Goal: Check status: Check status

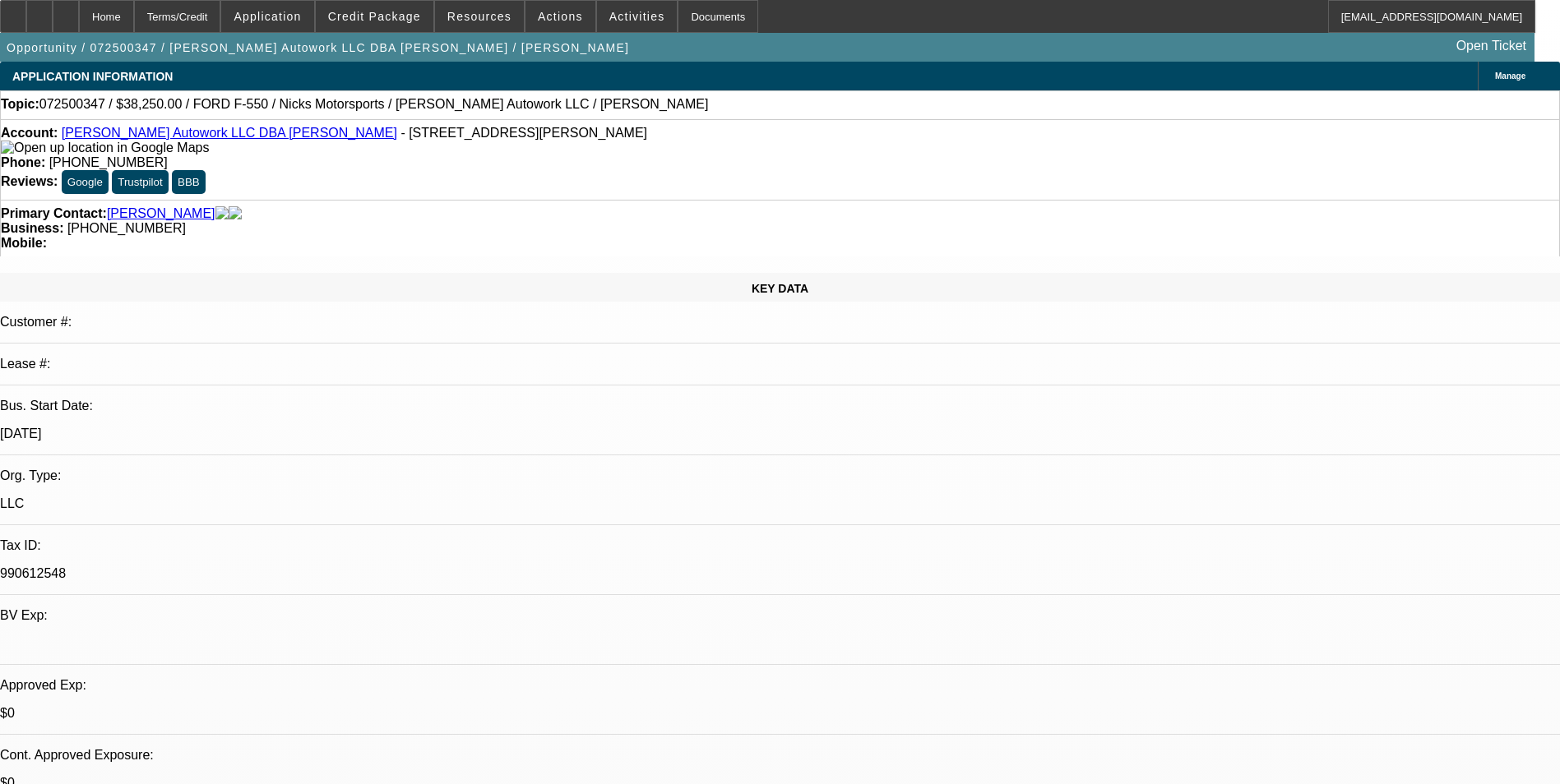
select select "0"
select select "2"
select select "0.1"
select select "0"
select select "2"
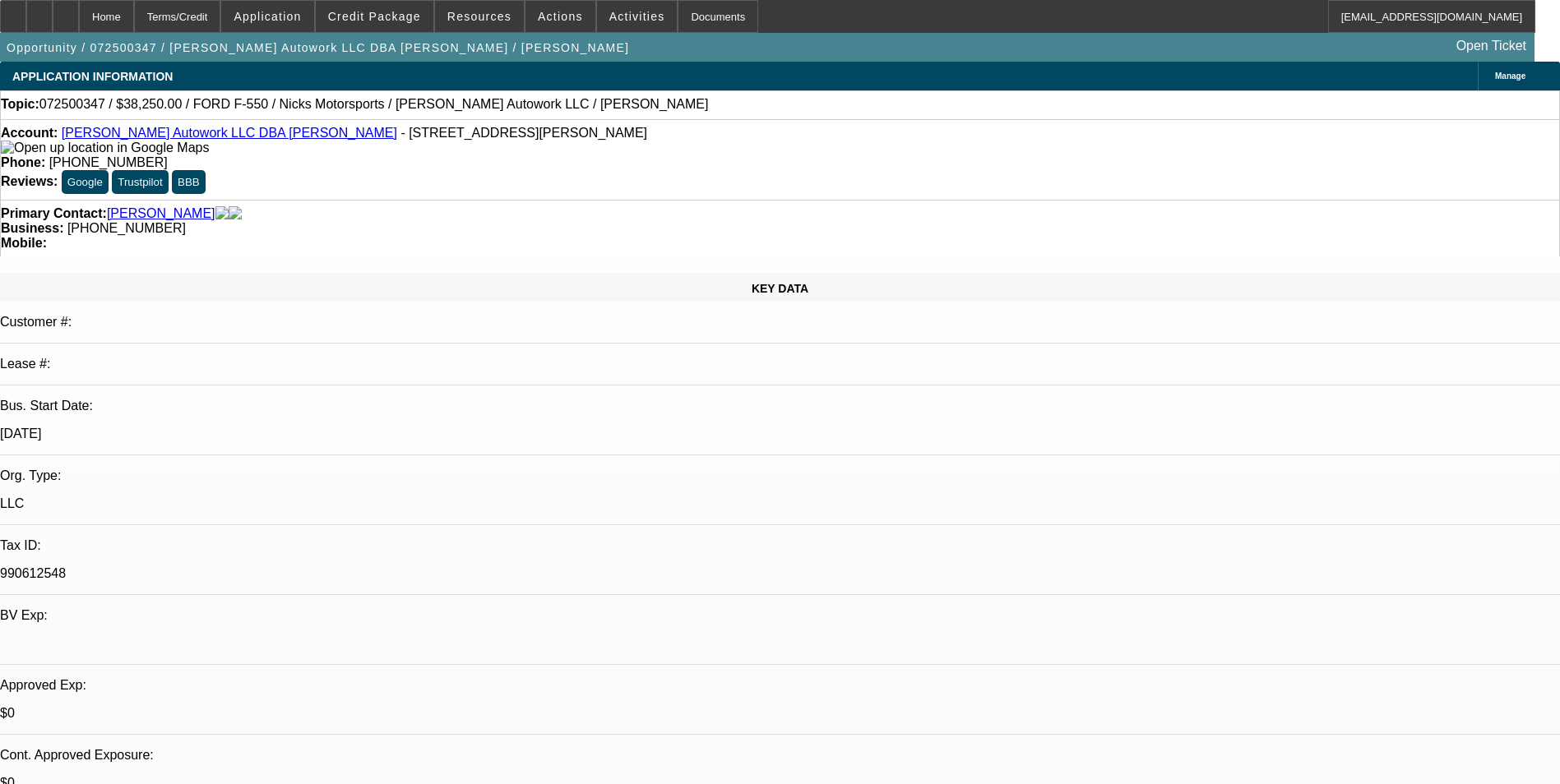
select select "0.1"
select select "0"
select select "2"
select select "0.1"
select select "0"
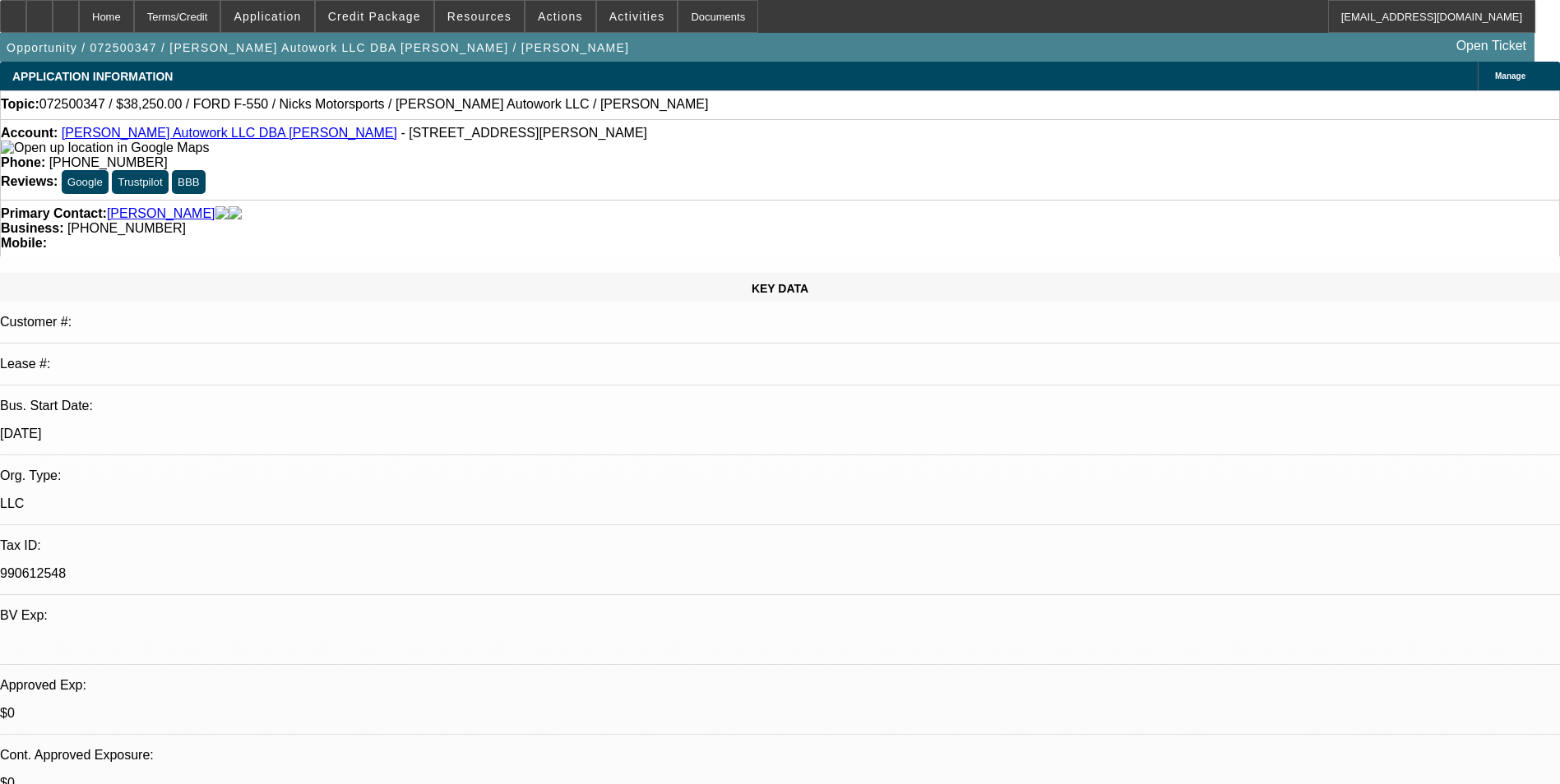
select select "2"
select select "0.1"
select select "1"
select select "2"
select select "4"
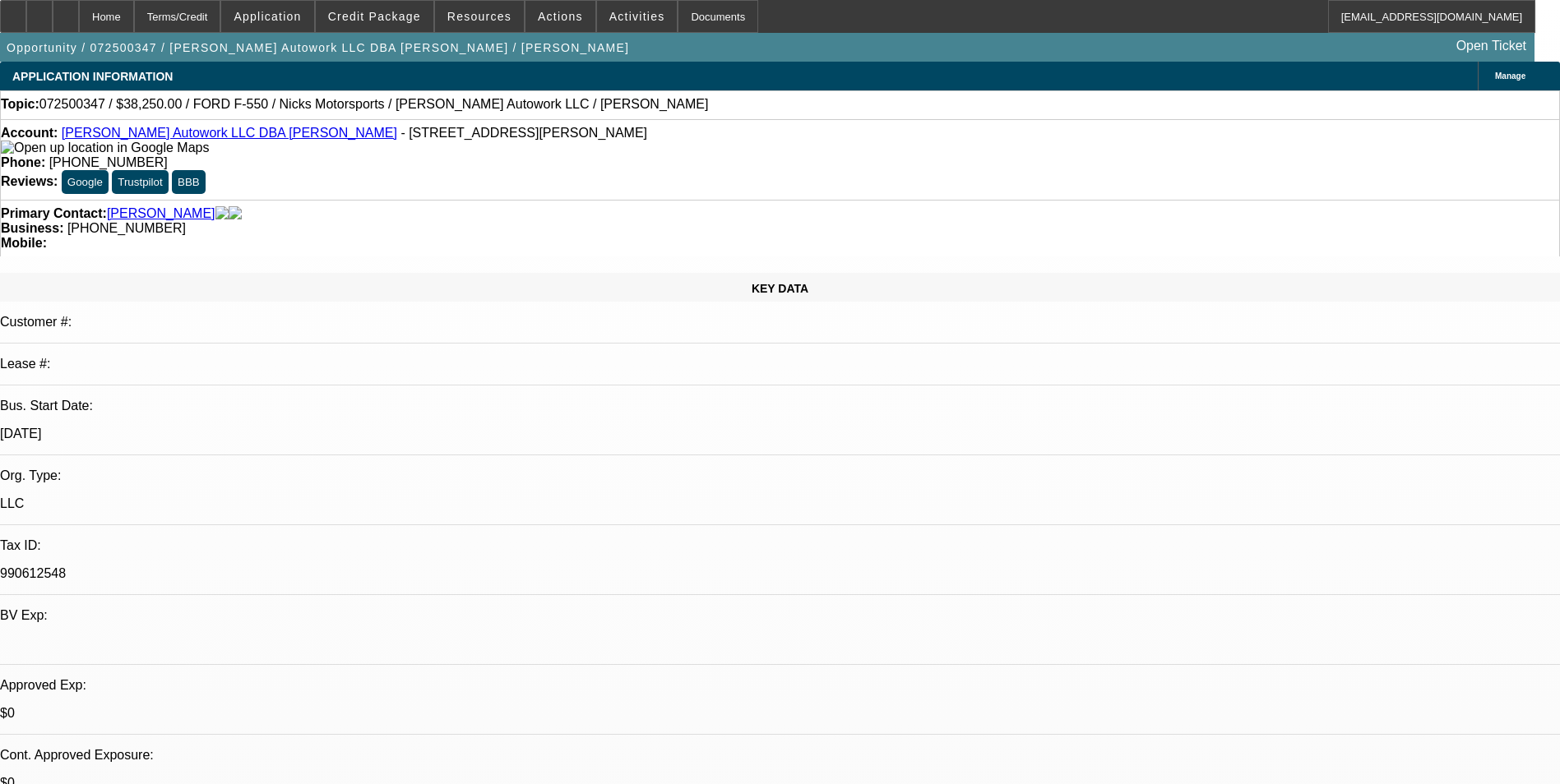
select select "1"
select select "2"
select select "4"
select select "1"
select select "2"
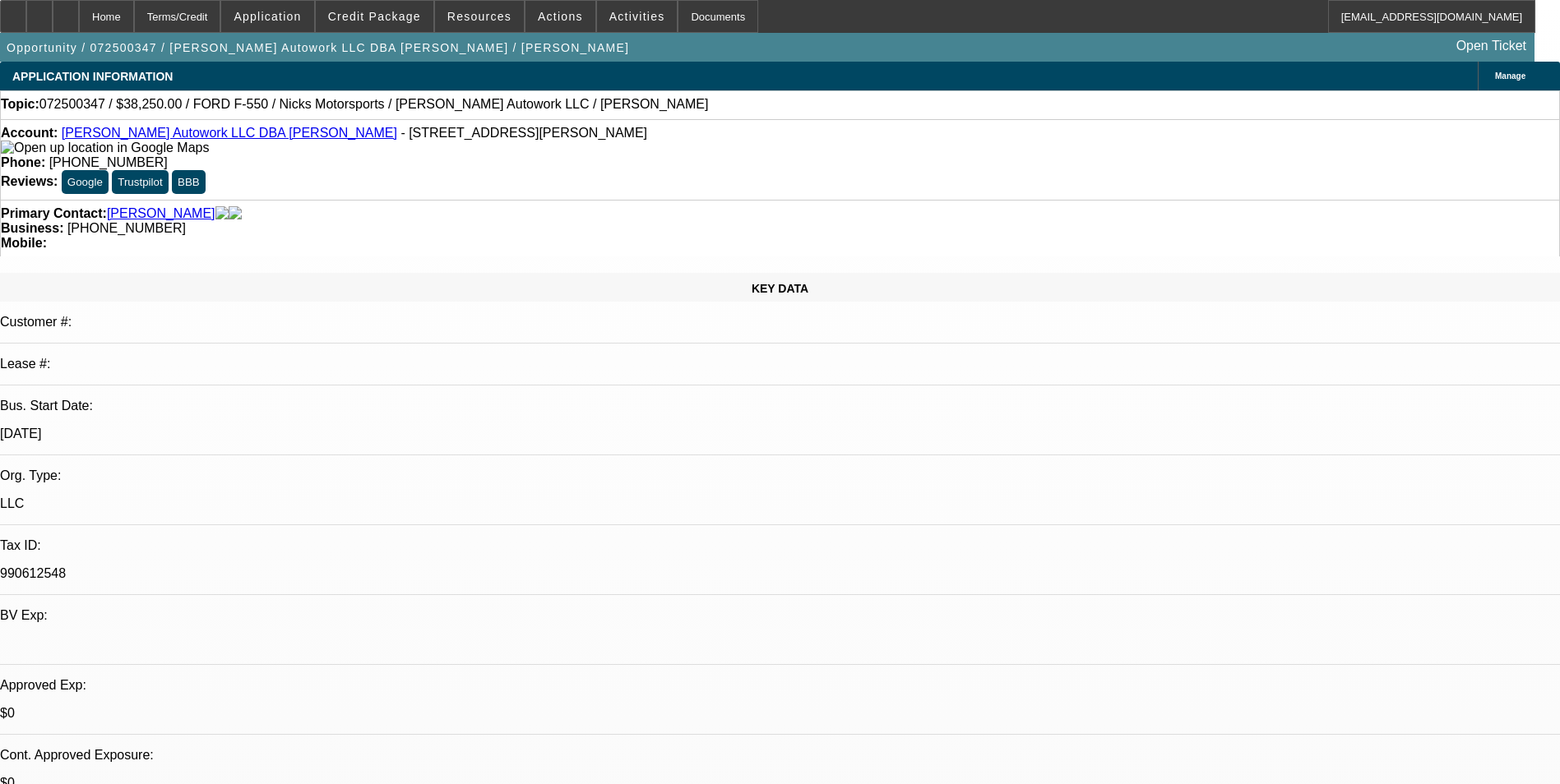
select select "4"
select select "1"
select select "2"
select select "4"
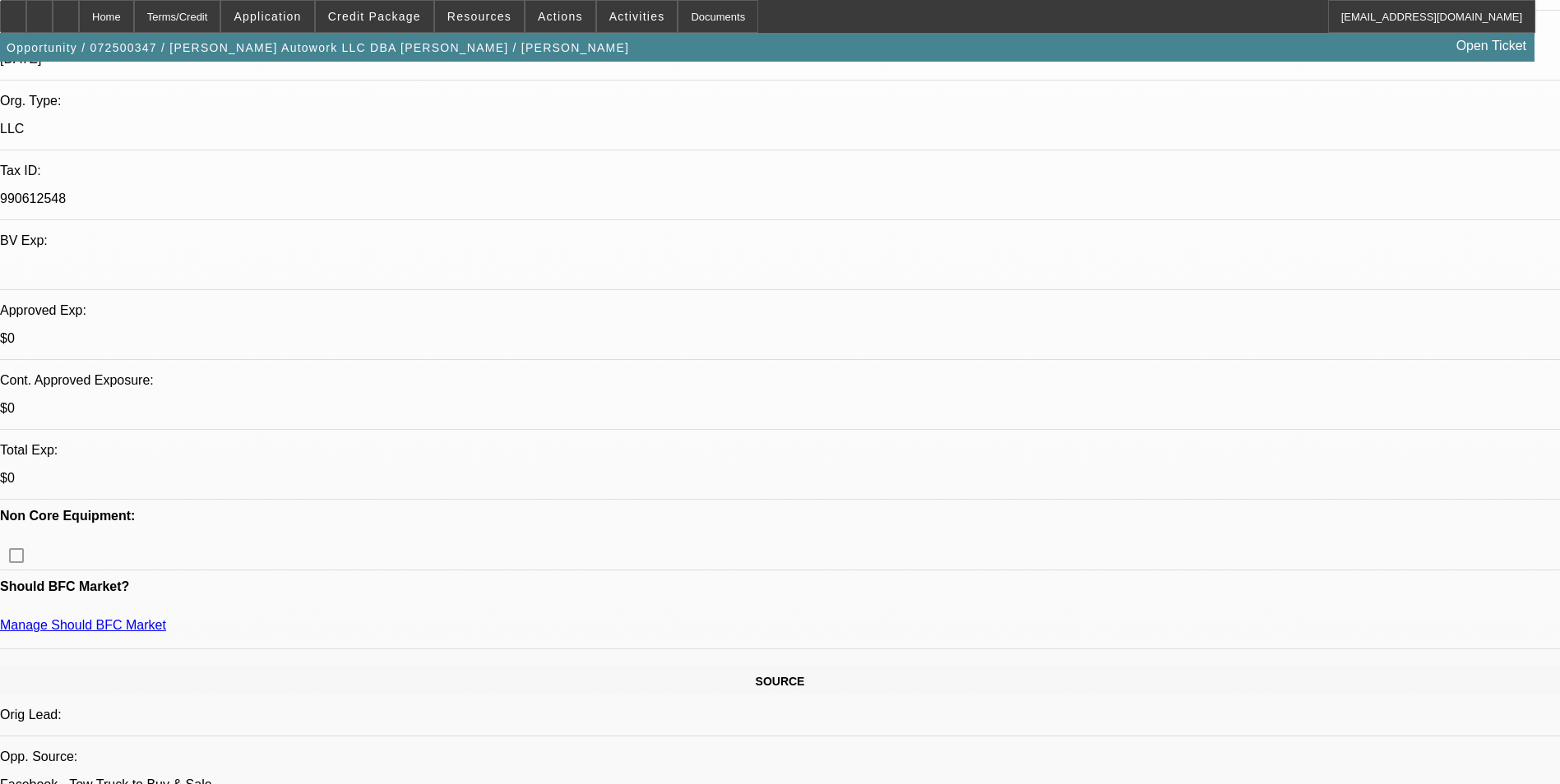
scroll to position [657, 0]
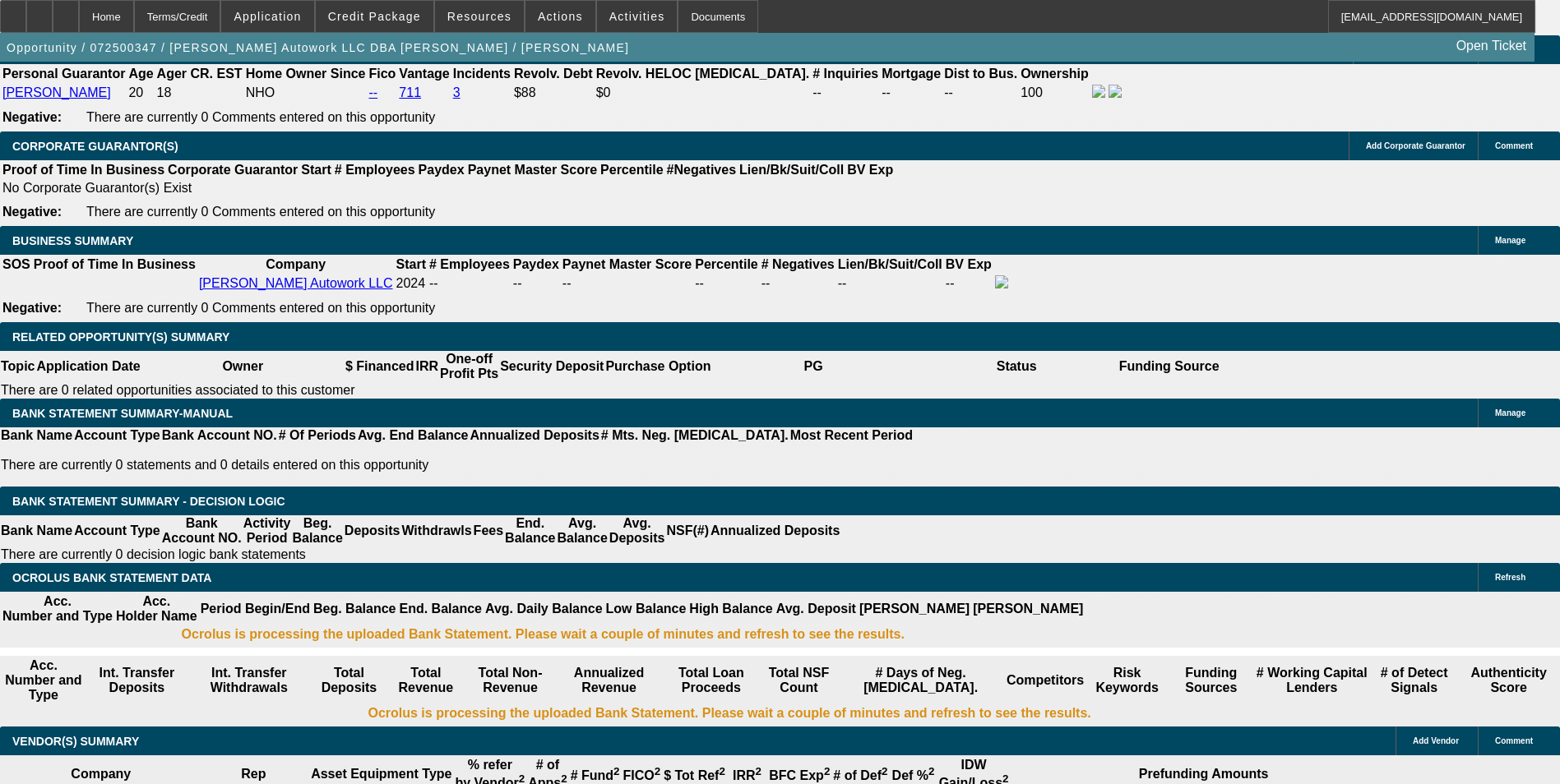
scroll to position [2630, 0]
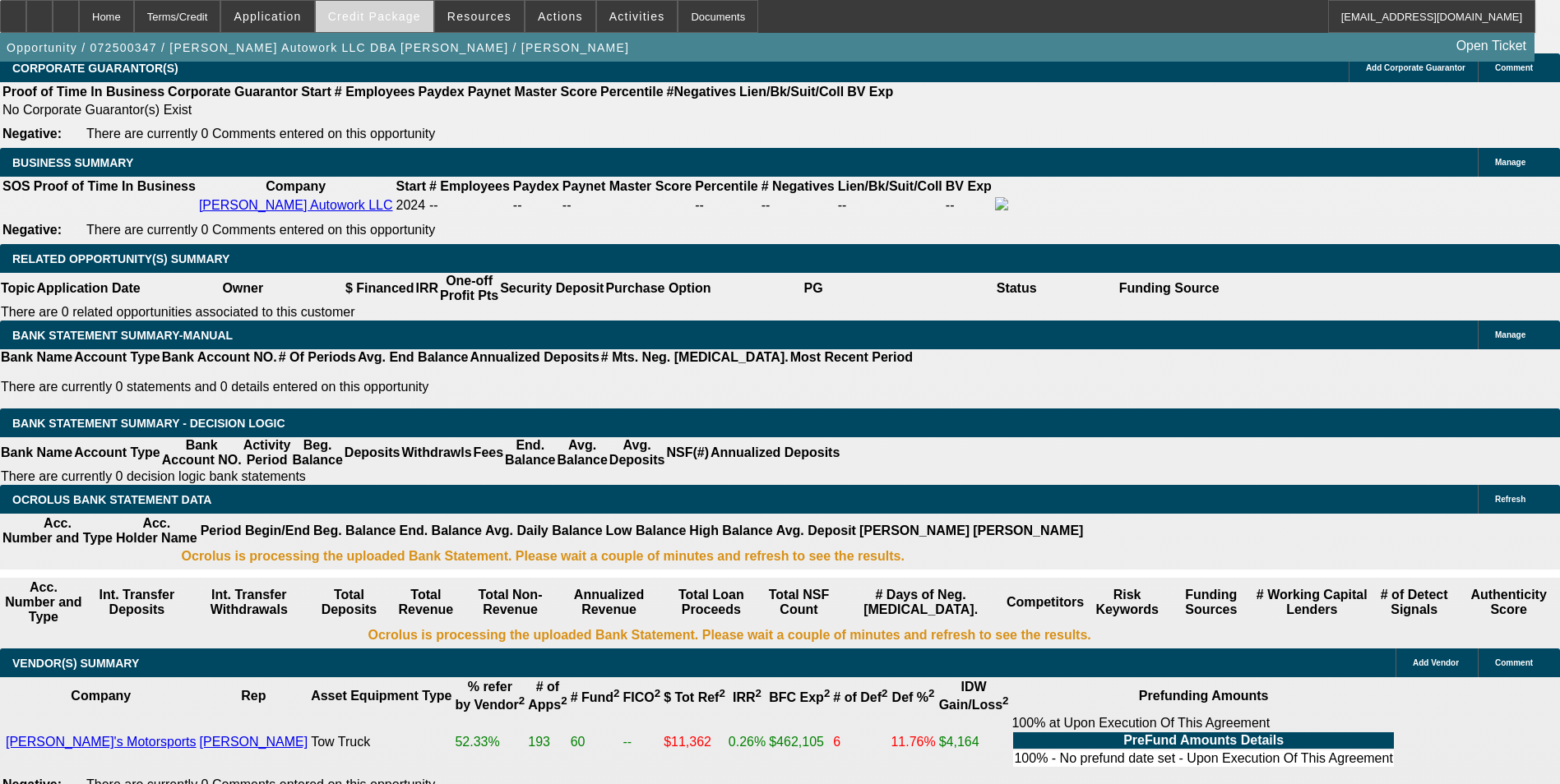
click at [402, 22] on span "Credit Package" at bounding box center [374, 16] width 93 height 13
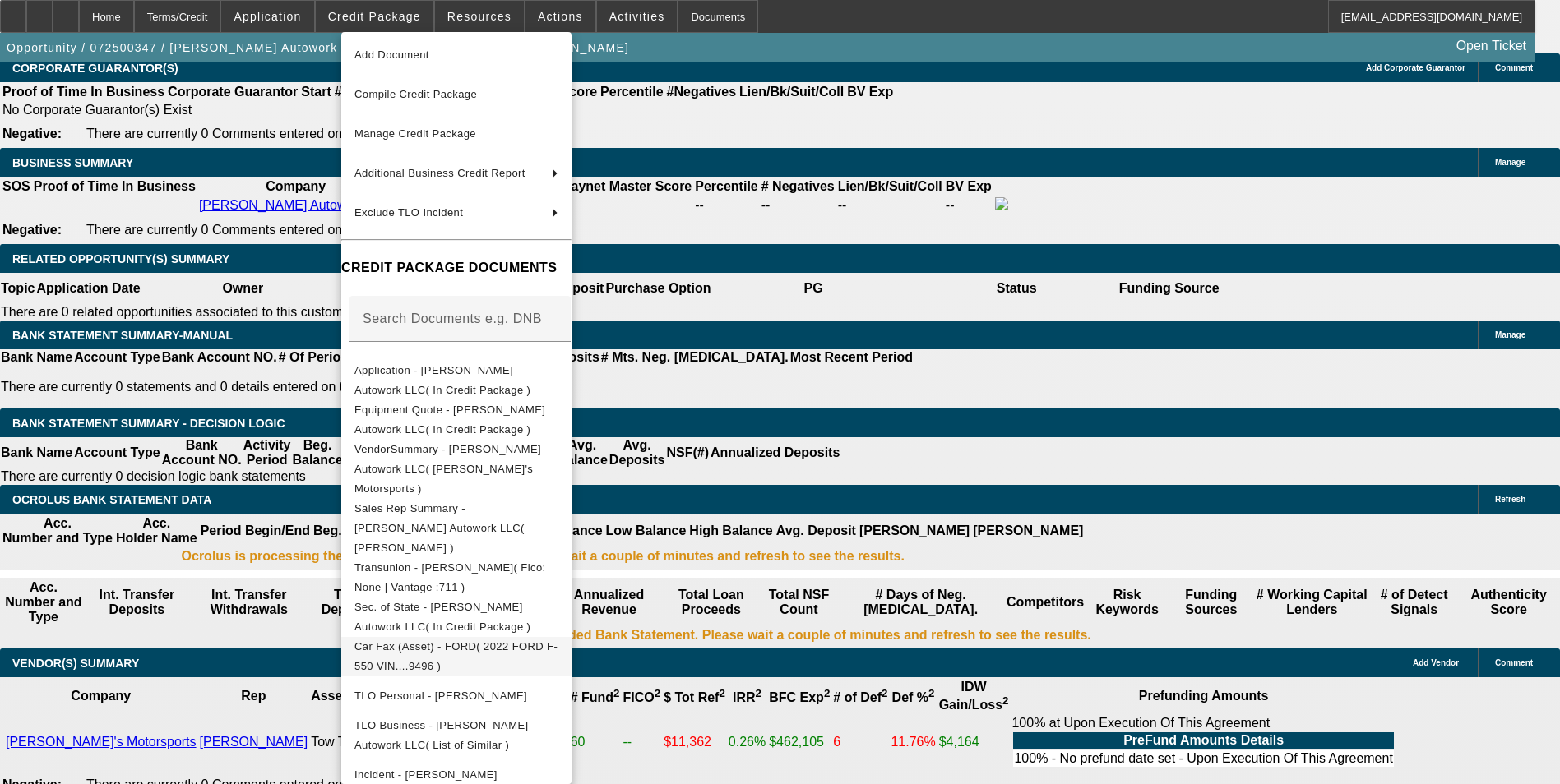
scroll to position [82, 0]
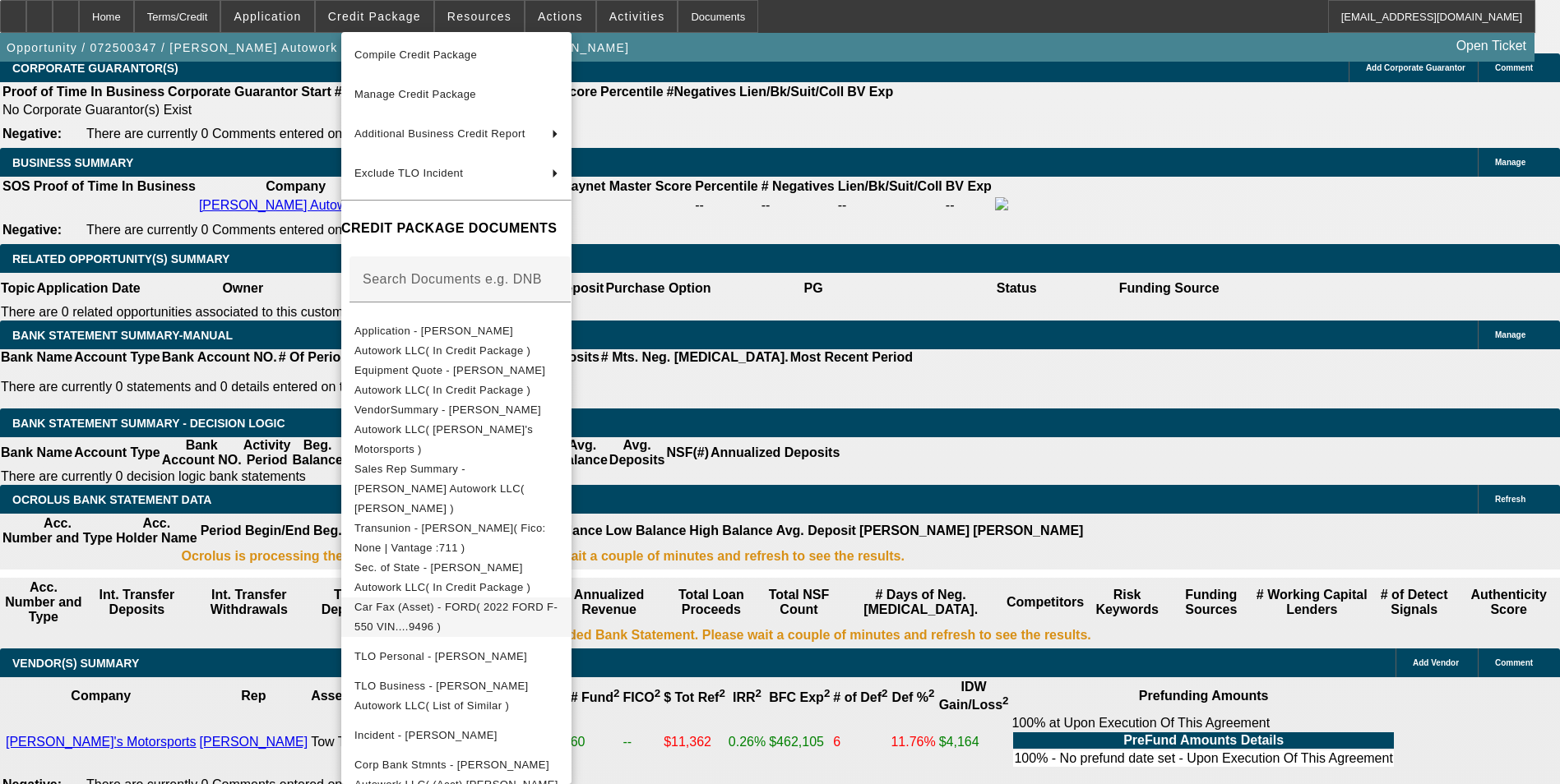
click at [530, 601] on span "Car Fax (Asset) - FORD( 2022 FORD F-550 VIN....9496 )" at bounding box center [455, 617] width 203 height 32
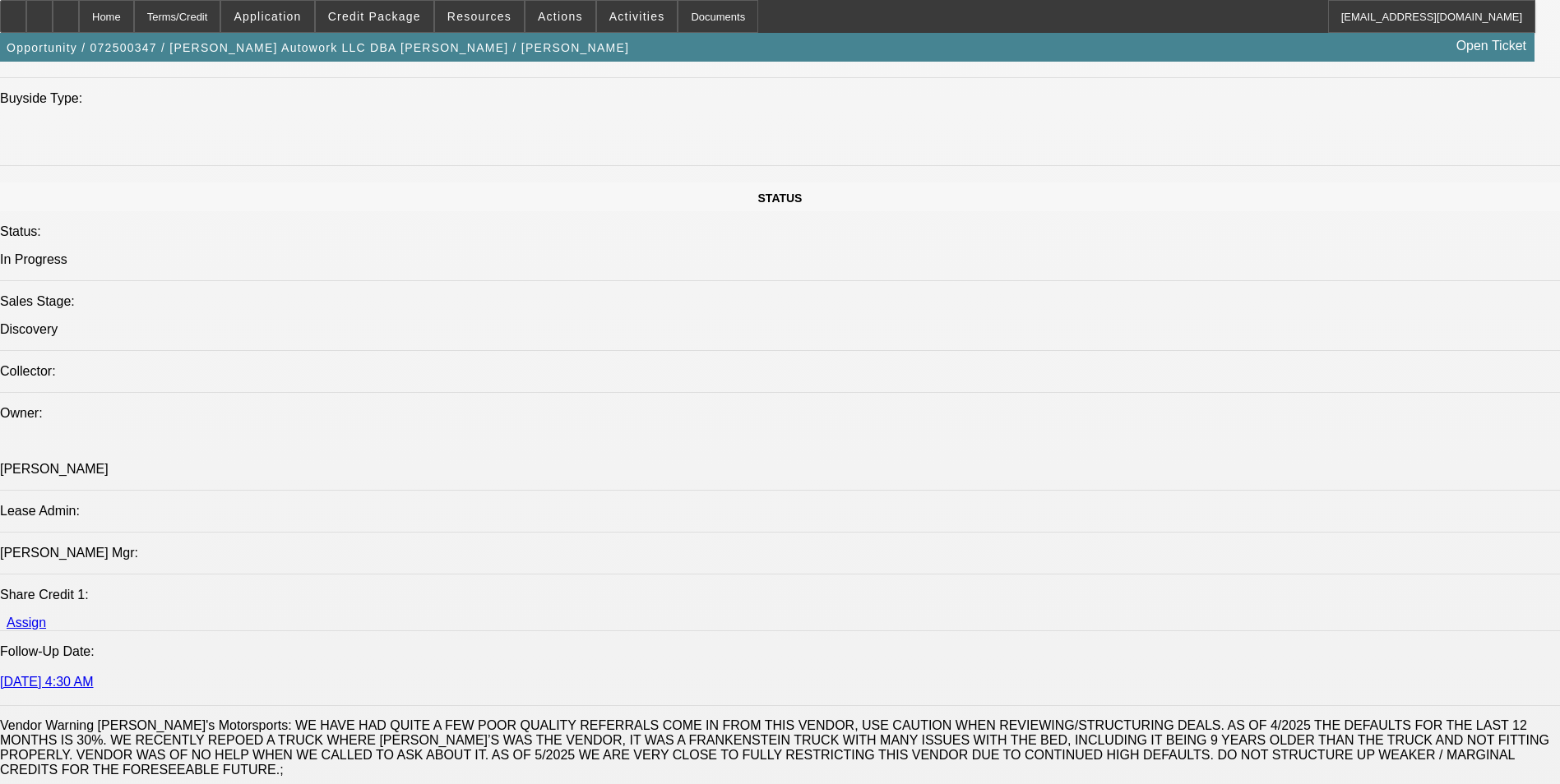
scroll to position [1808, 0]
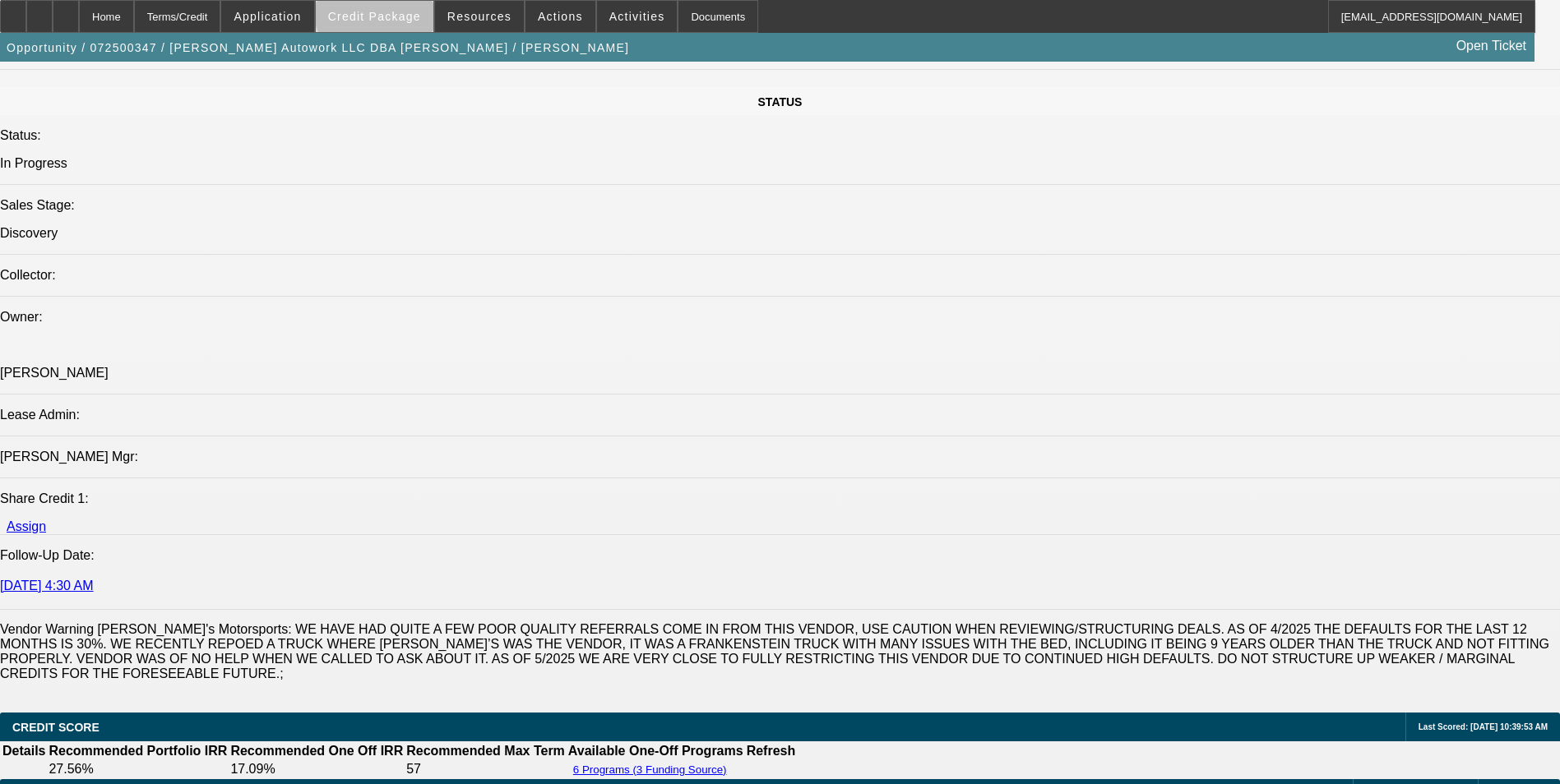
click at [404, 10] on span "Credit Package" at bounding box center [374, 16] width 93 height 13
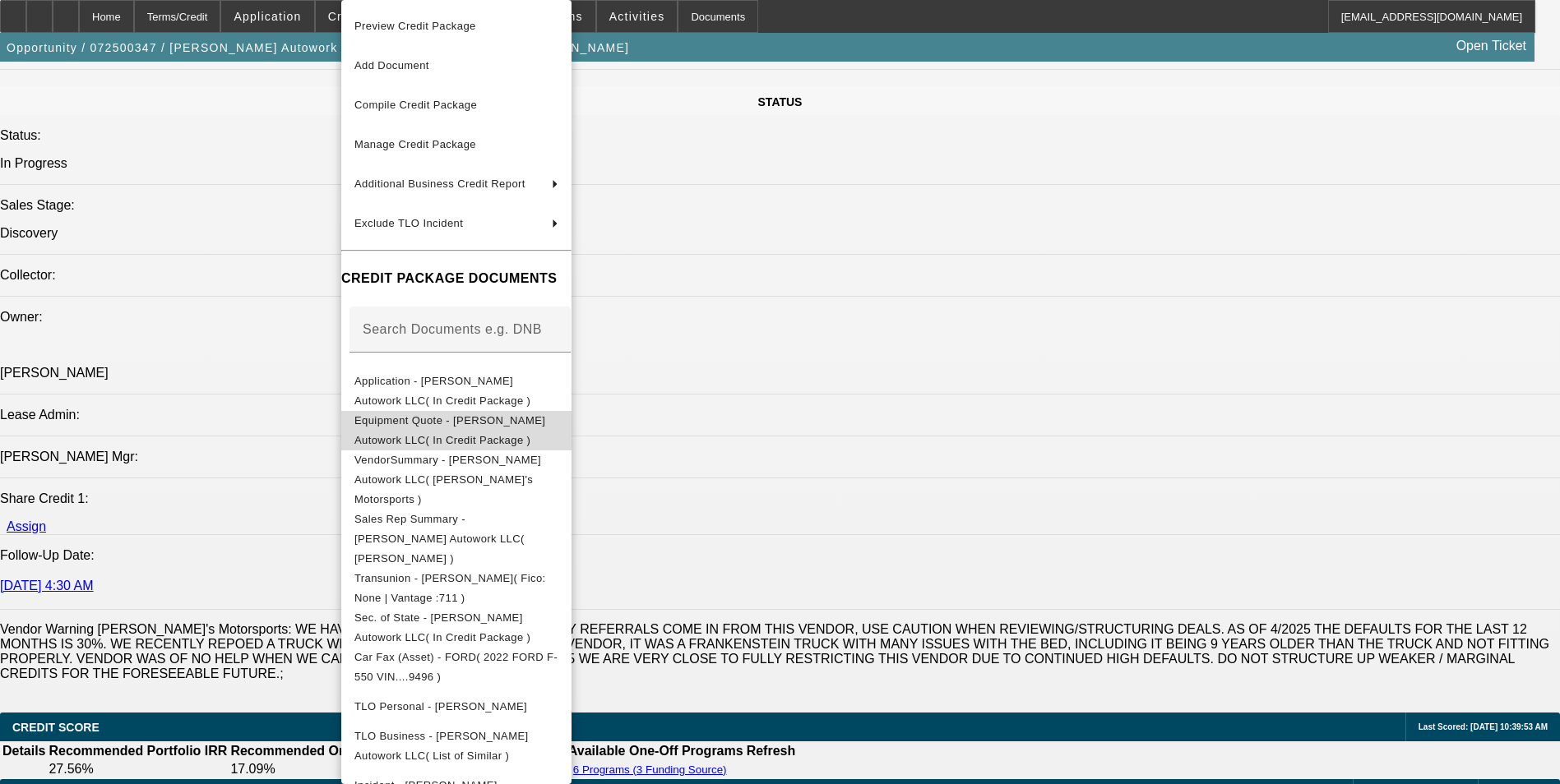
click at [530, 421] on span "Equipment Quote - [PERSON_NAME] Autowork LLC( In Credit Package )" at bounding box center [450, 431] width 191 height 32
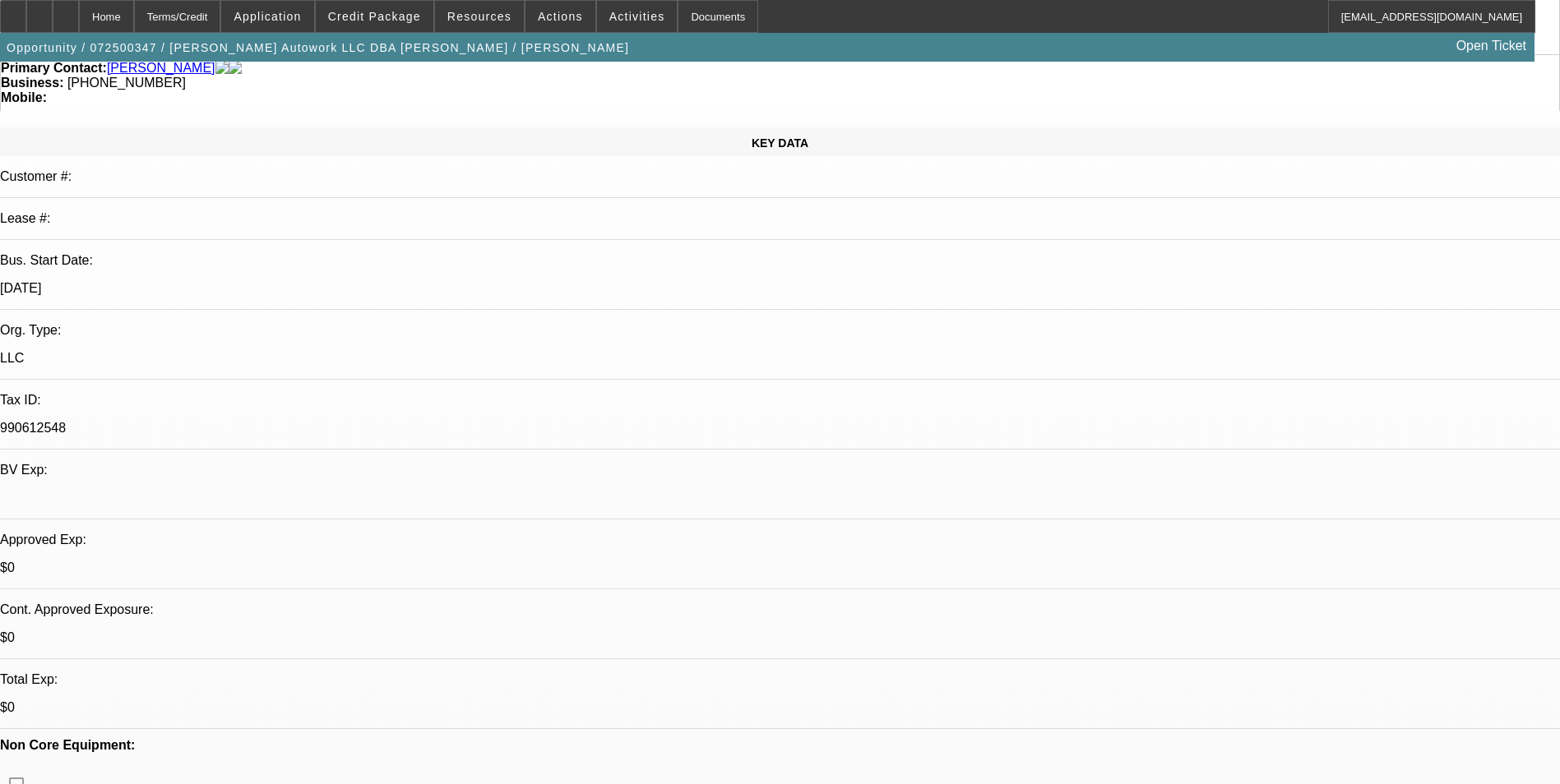
scroll to position [247, 0]
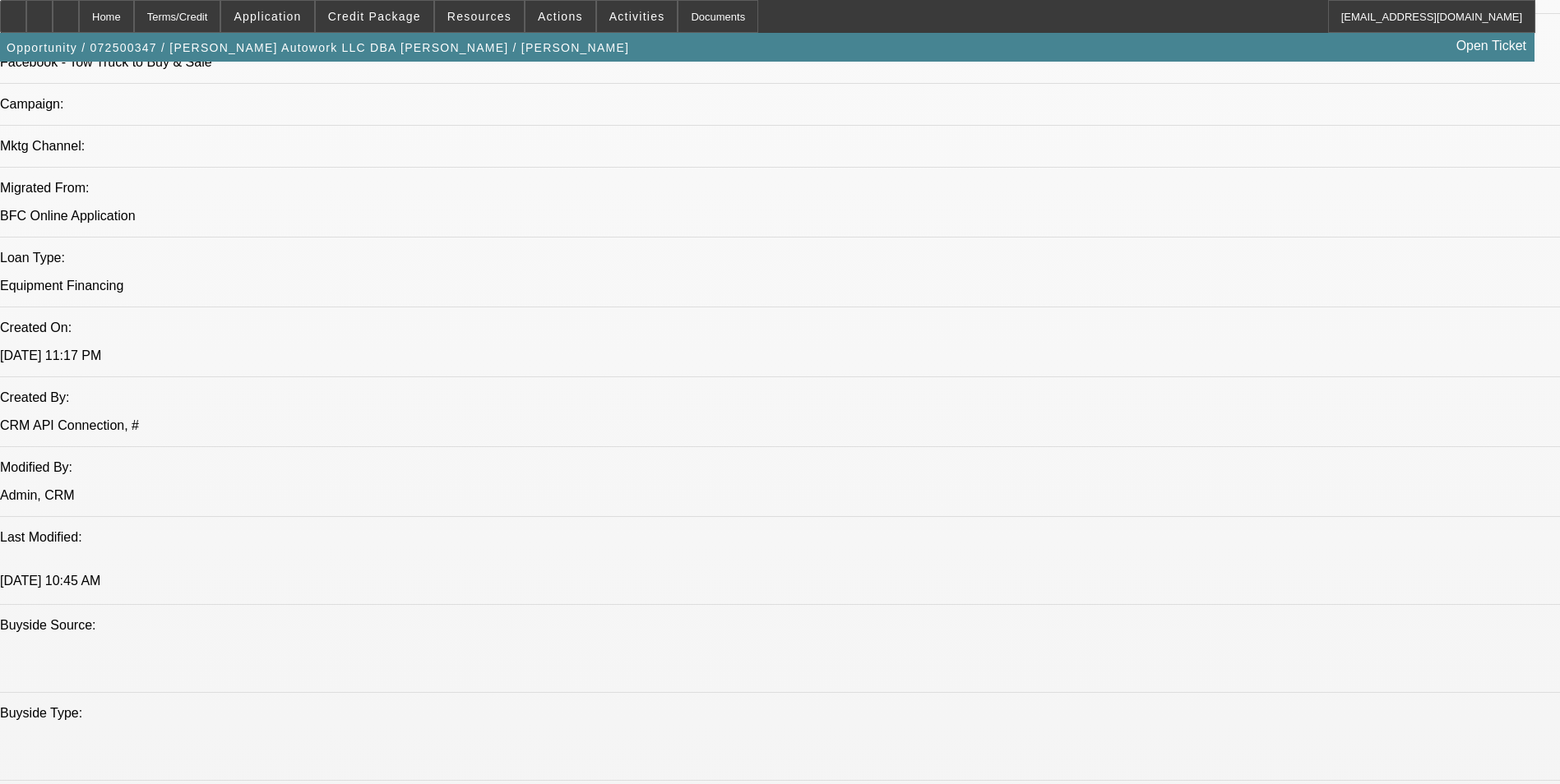
scroll to position [1233, 0]
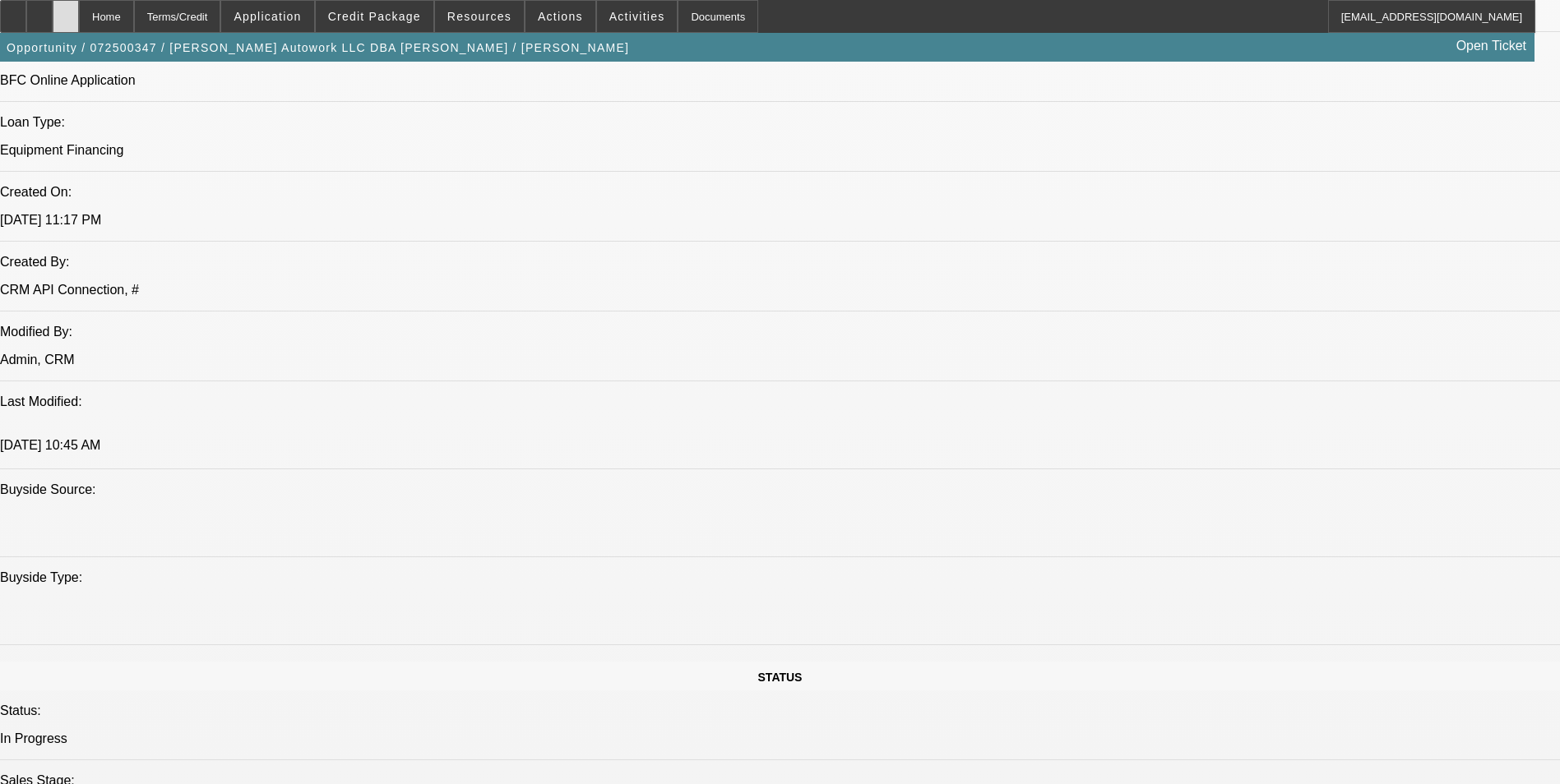
click at [79, 26] on div at bounding box center [66, 16] width 26 height 33
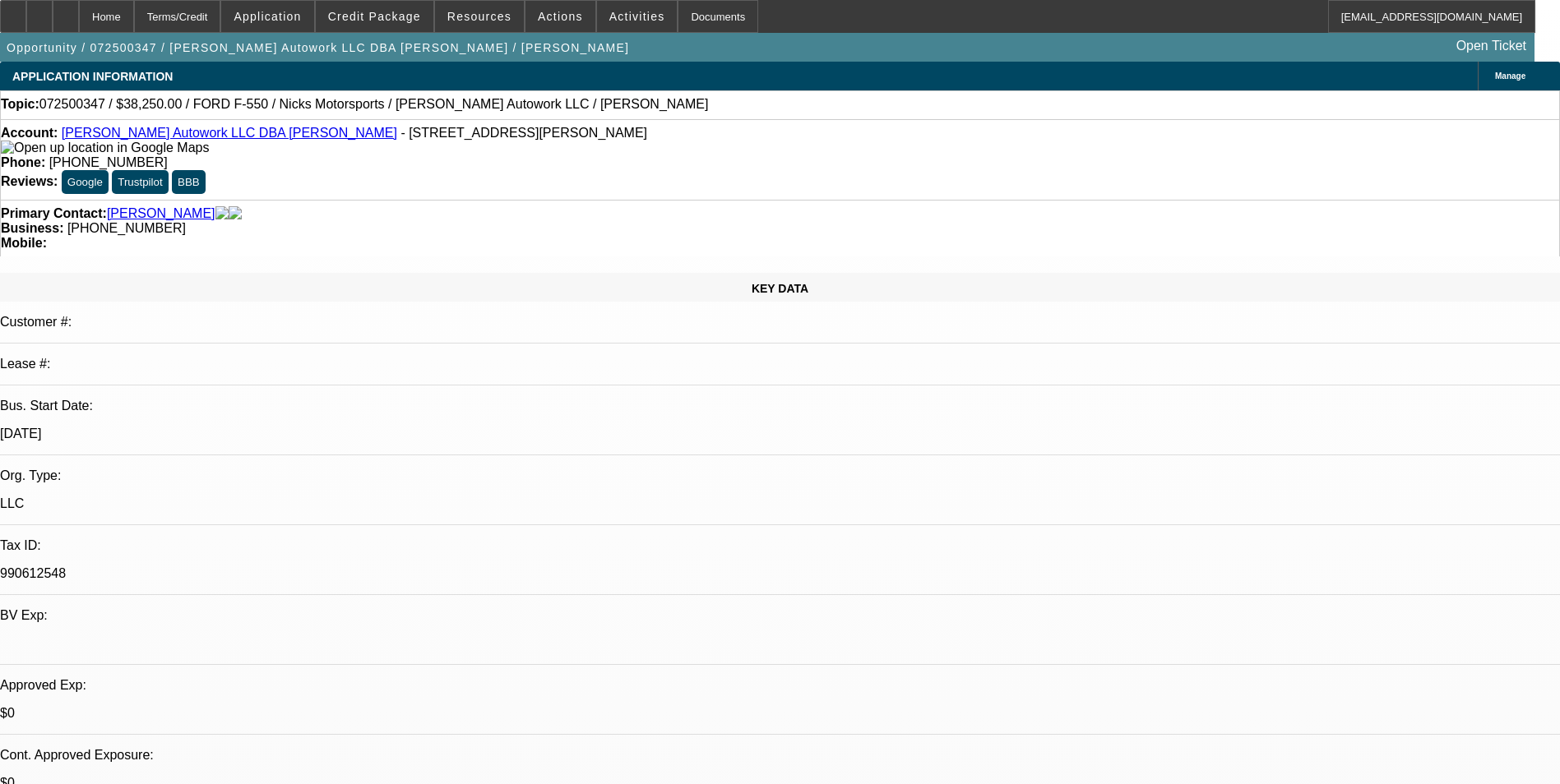
select select "0"
select select "2"
select select "0.1"
select select "0"
select select "2"
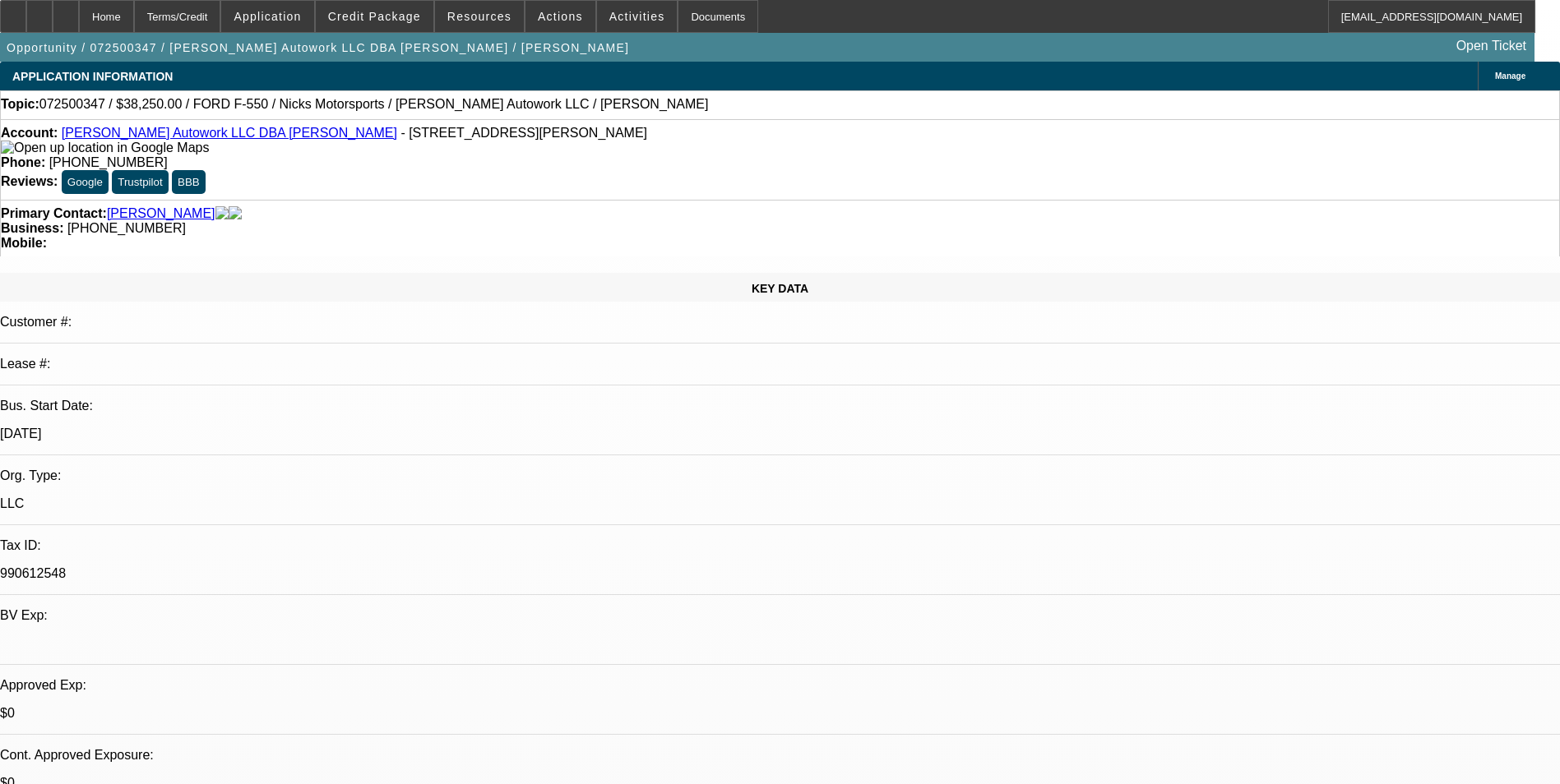
select select "0.1"
select select "0"
select select "2"
select select "0.1"
select select "0"
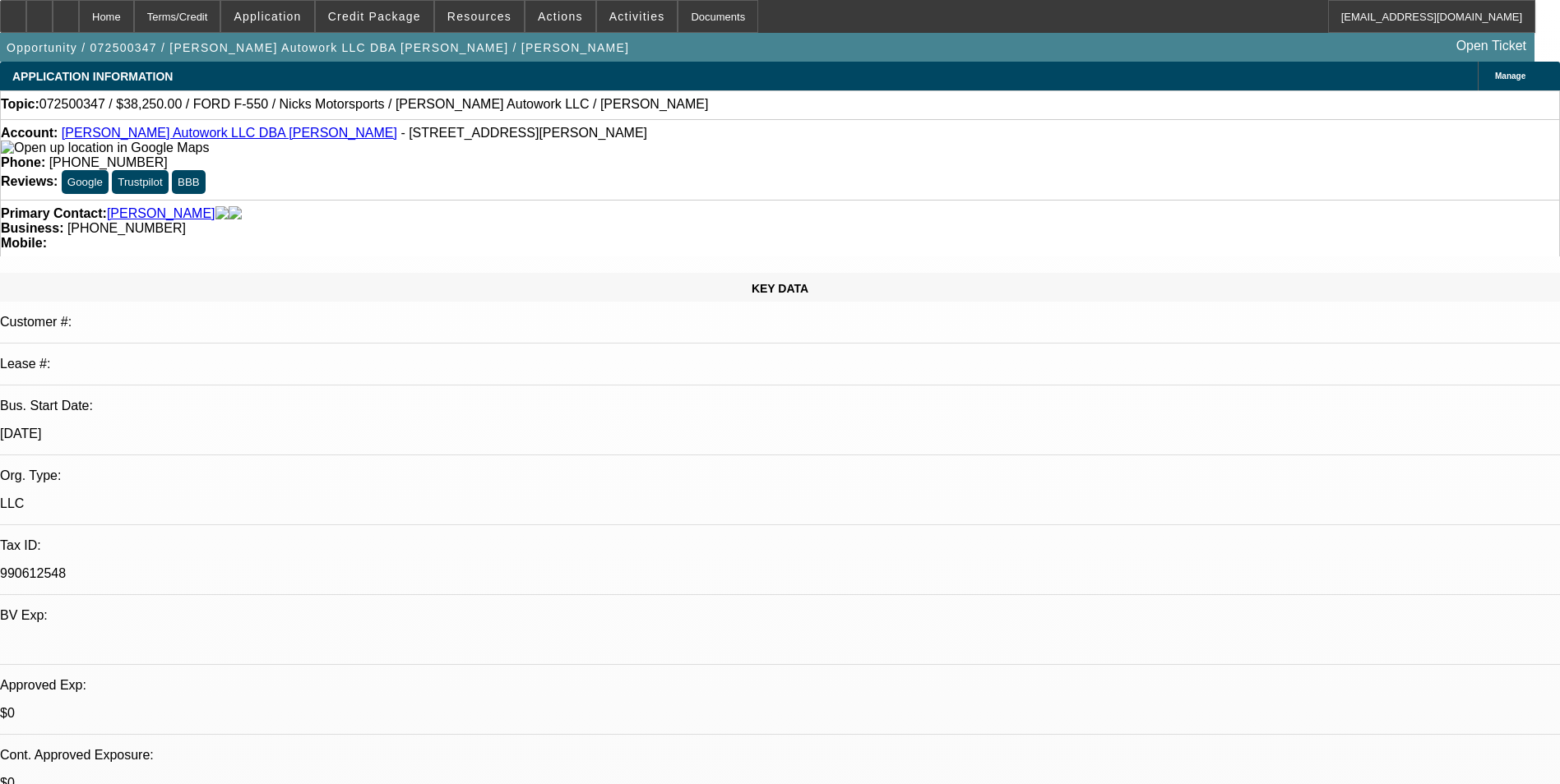
select select "2"
select select "0.1"
select select "1"
select select "2"
select select "4"
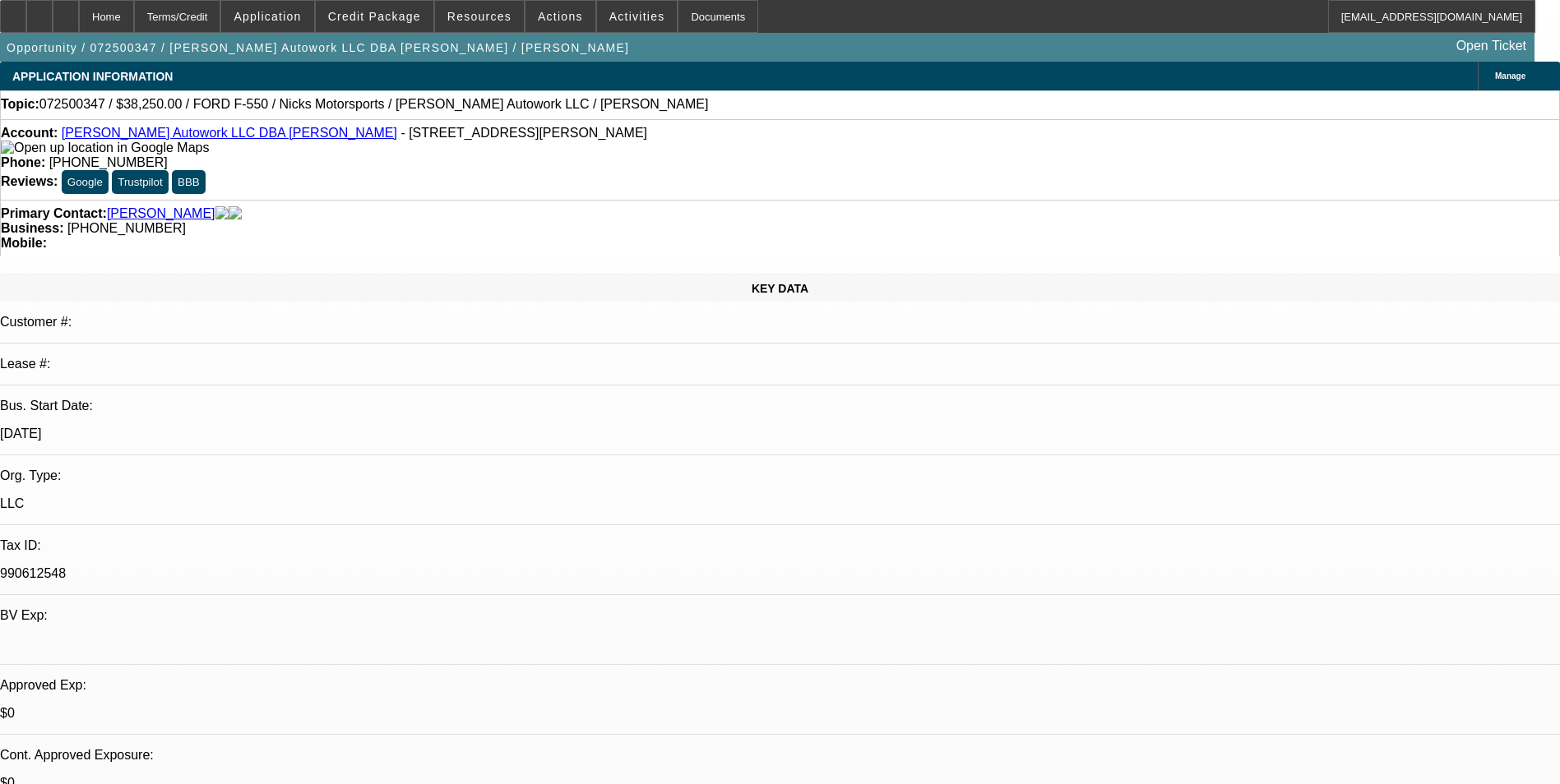
select select "1"
select select "2"
select select "4"
select select "1"
select select "2"
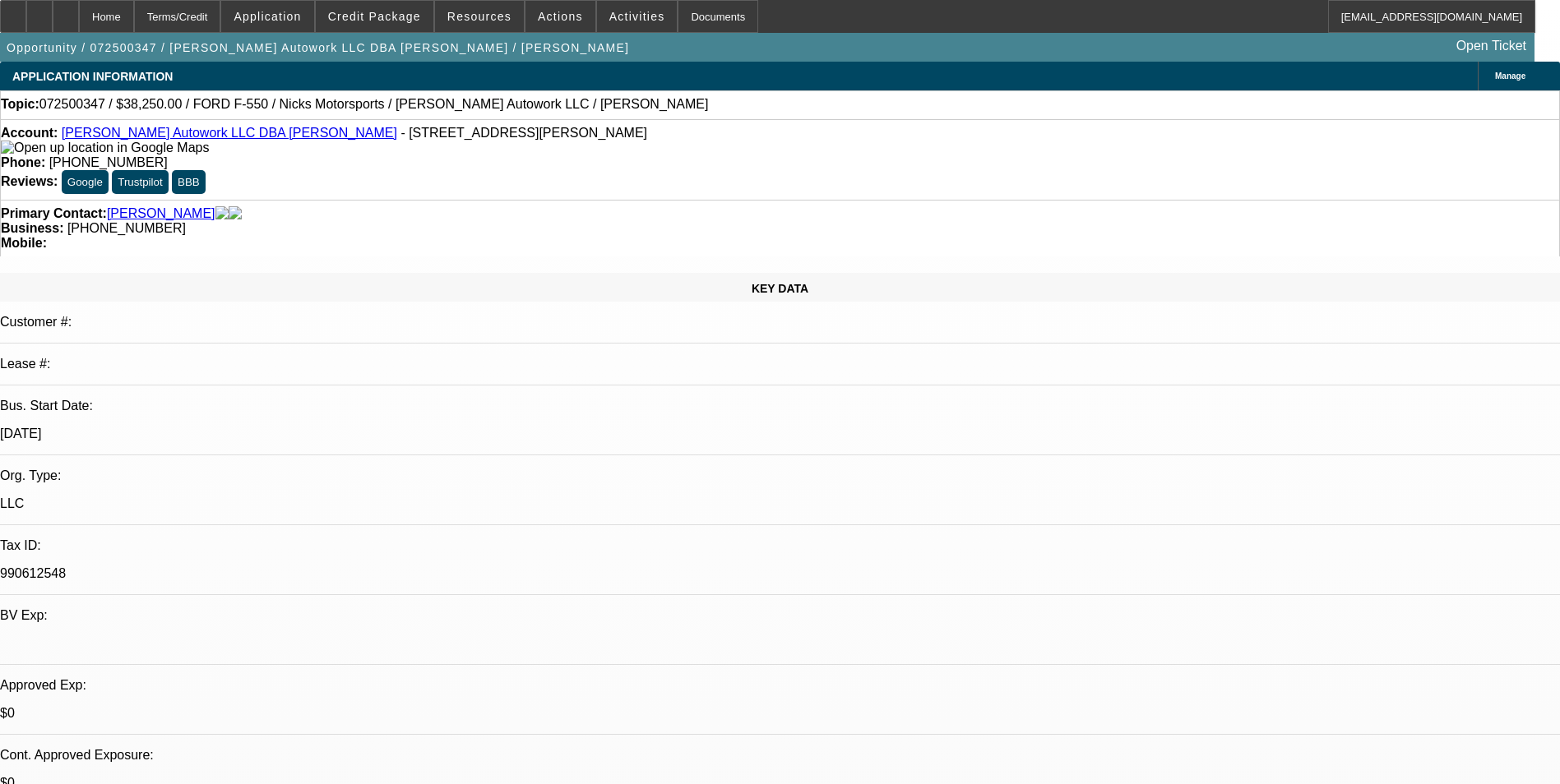
select select "4"
select select "1"
select select "2"
select select "4"
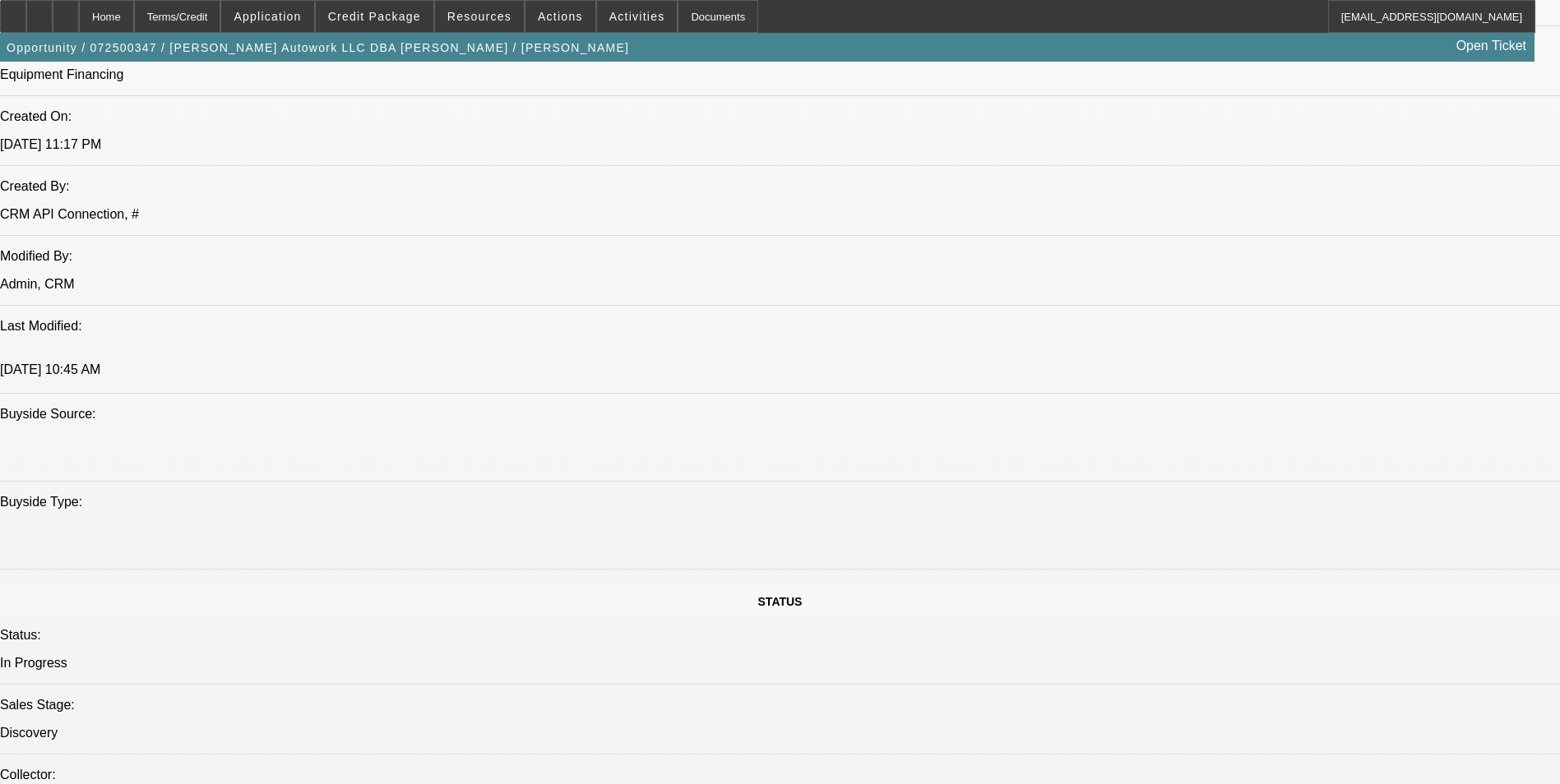
scroll to position [1233, 0]
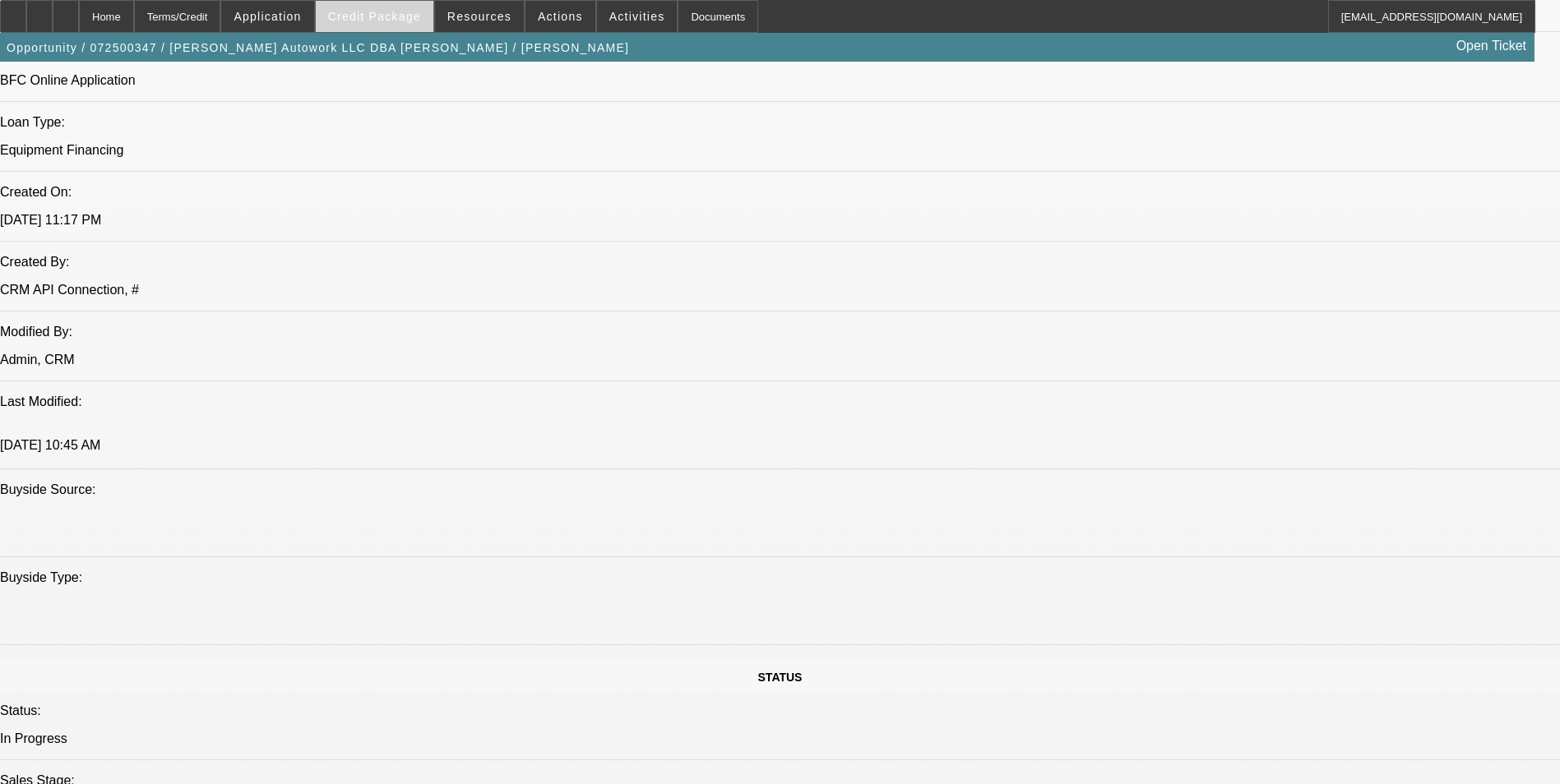
click at [389, 14] on span "Credit Package" at bounding box center [374, 16] width 93 height 13
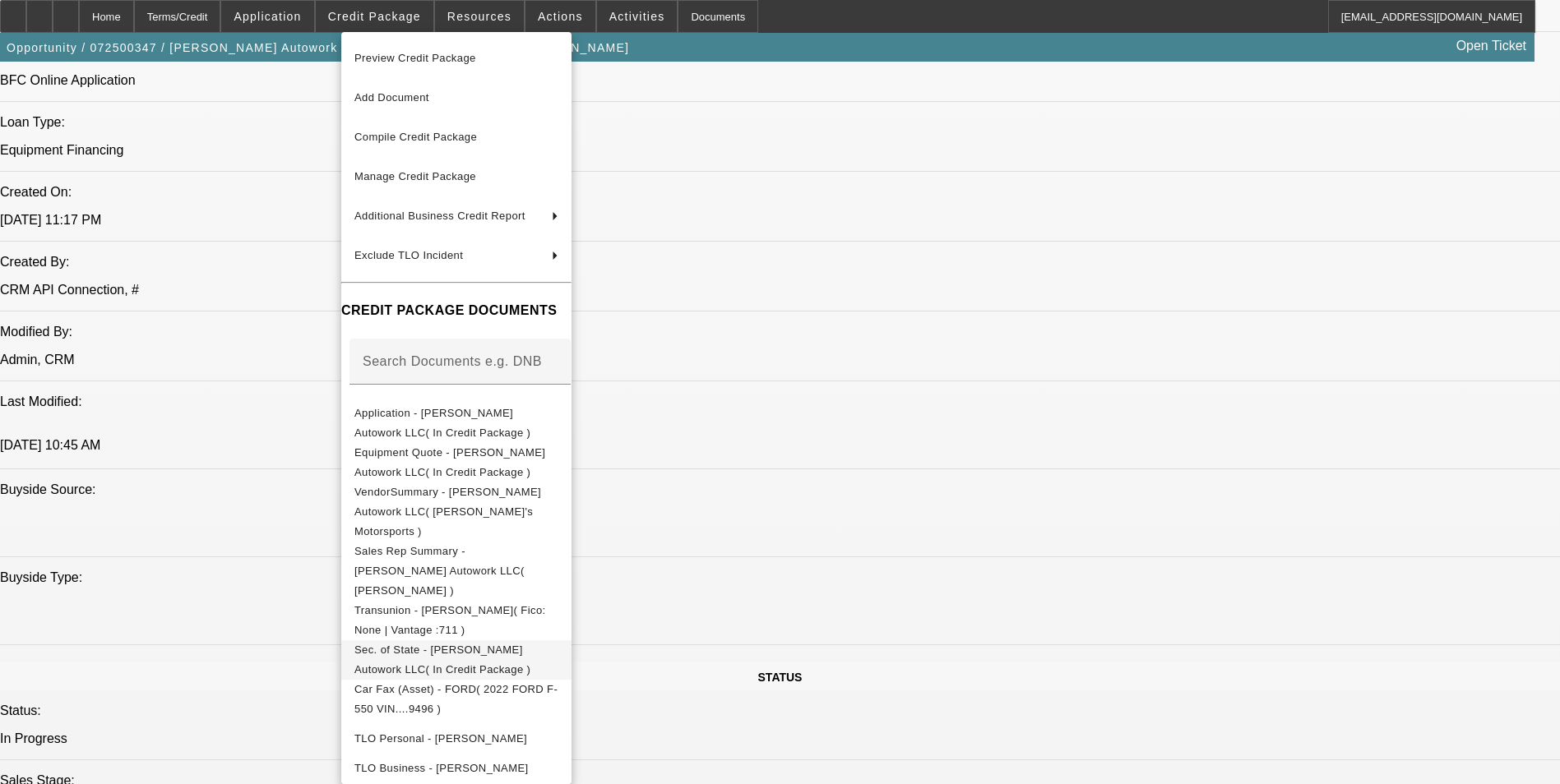
scroll to position [145, 0]
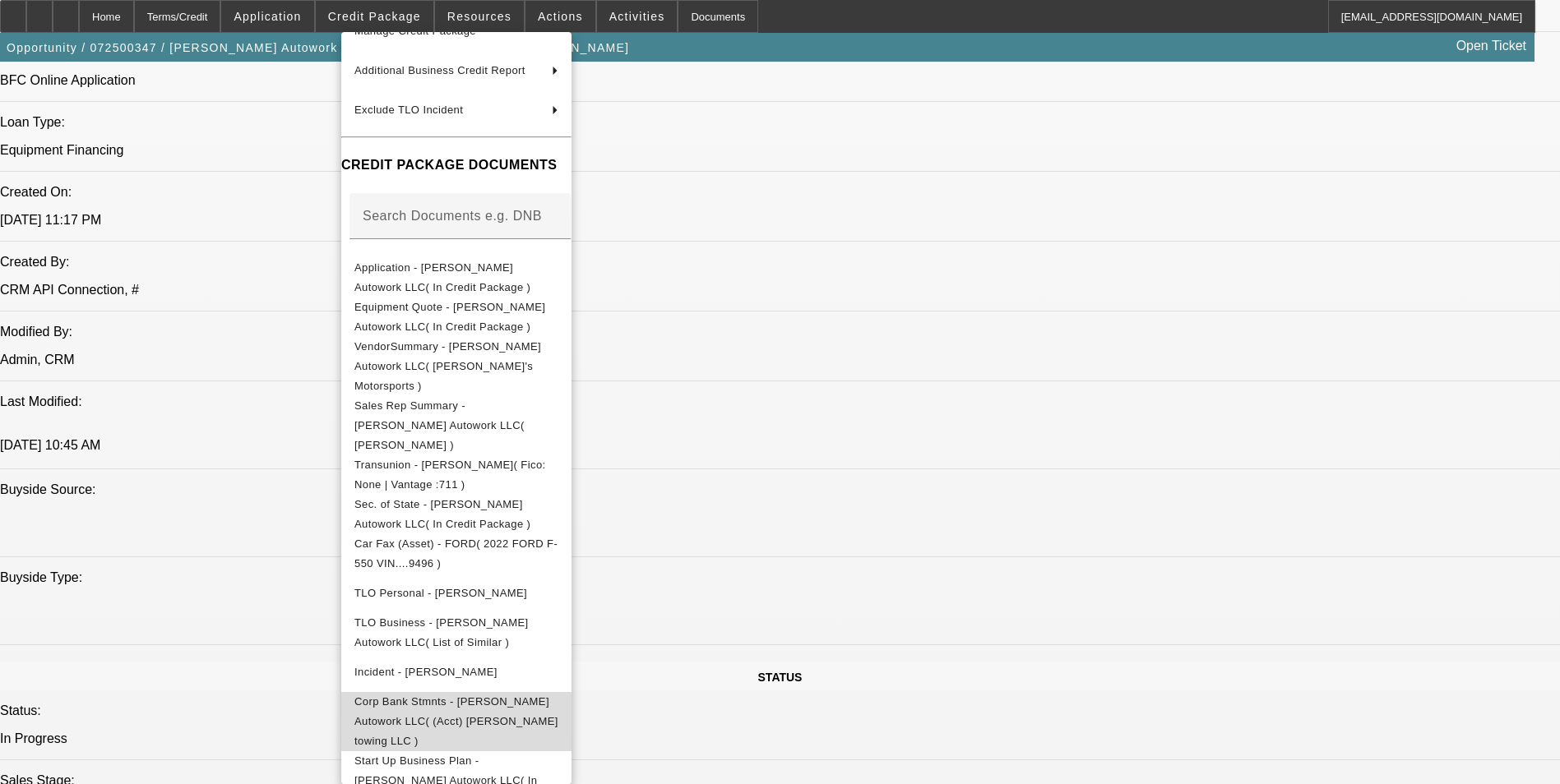
click at [564, 692] on button "Corp Bank Stmnts - [PERSON_NAME] Autowork LLC( (Acct) [PERSON_NAME] towing LLC )" at bounding box center [456, 722] width 231 height 60
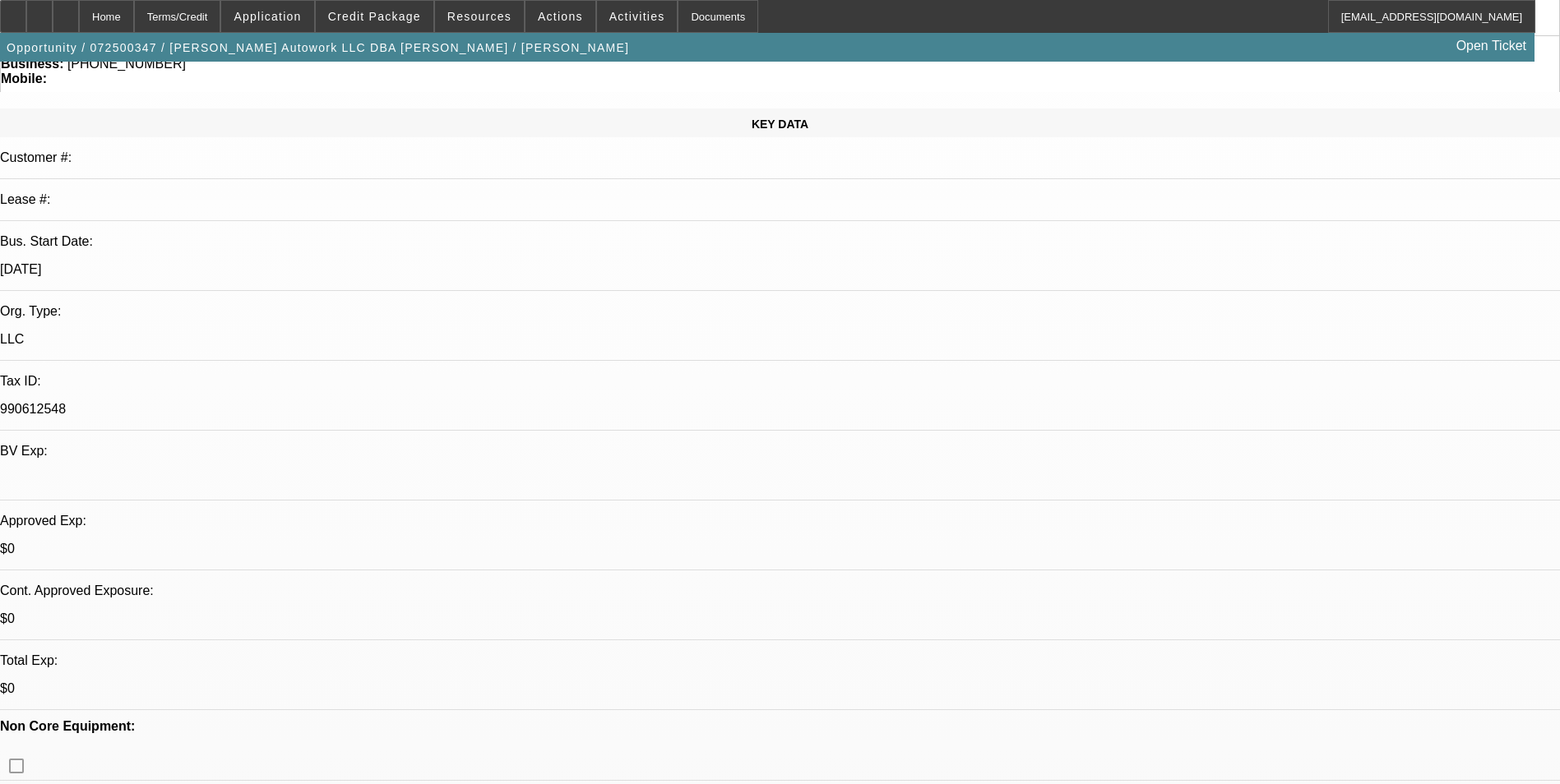
scroll to position [0, 0]
